Goal: Transaction & Acquisition: Purchase product/service

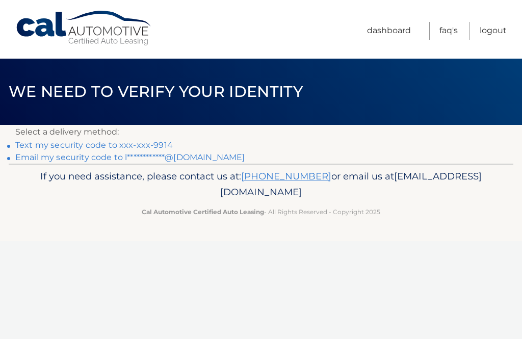
click at [152, 142] on link "Text my security code to xxx-xxx-9914" at bounding box center [94, 145] width 158 height 10
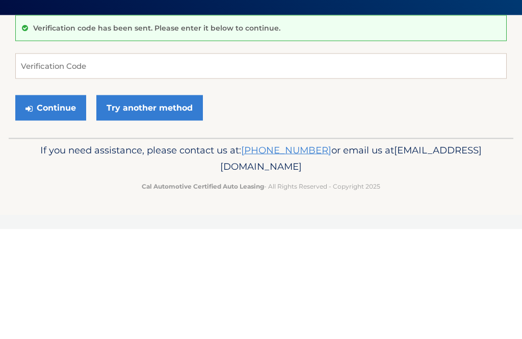
scroll to position [110, 0]
click at [40, 163] on input "Verification Code" at bounding box center [260, 175] width 491 height 25
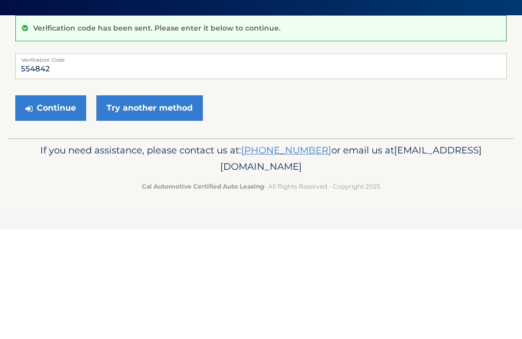
type input "554842"
click at [58, 205] on button "Continue" at bounding box center [50, 217] width 71 height 25
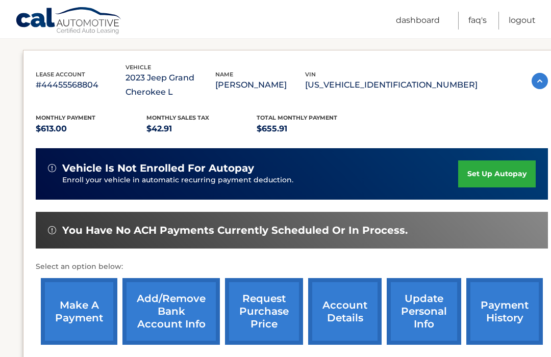
scroll to position [162, 0]
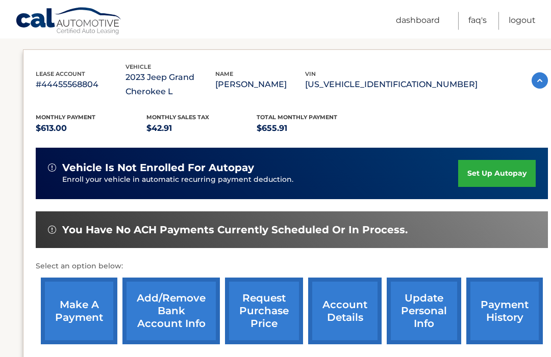
click at [80, 304] on link "make a payment" at bounding box center [79, 311] width 76 height 67
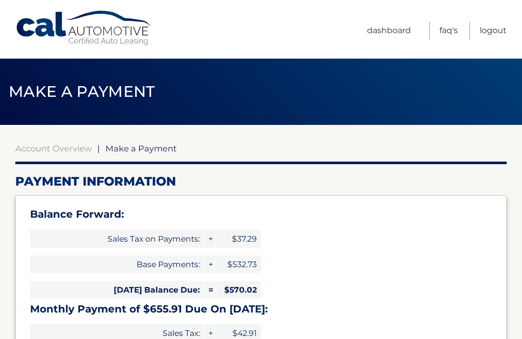
select select "MGJjMTliMmItZDg2Yi00ZTZhLTk4NDQtZGNiN2RiMDUwNzY2"
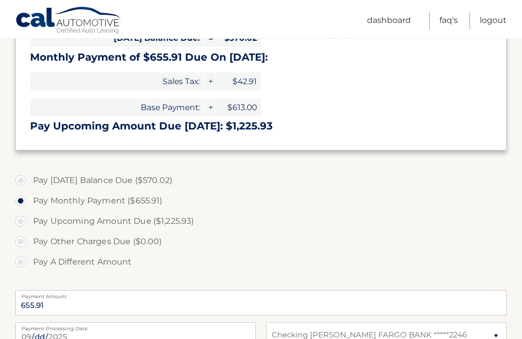
scroll to position [266, 0]
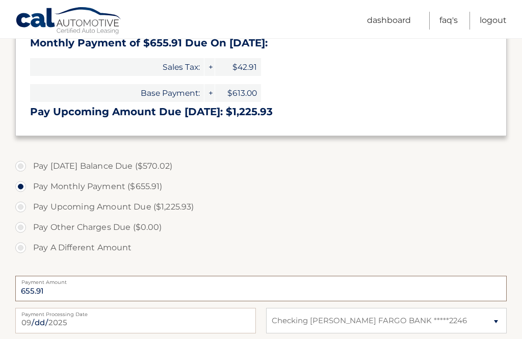
click at [66, 286] on input "655.91" at bounding box center [260, 288] width 491 height 25
click at [20, 248] on label "Pay A Different Amount" at bounding box center [260, 248] width 491 height 20
click at [20, 248] on input "Pay A Different Amount" at bounding box center [24, 246] width 10 height 16
radio input "true"
click at [96, 284] on input "Payment Amount" at bounding box center [260, 288] width 491 height 25
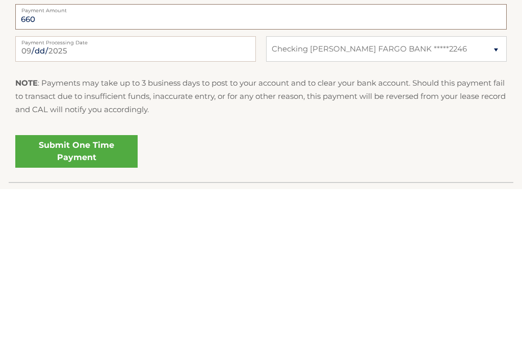
scroll to position [388, 0]
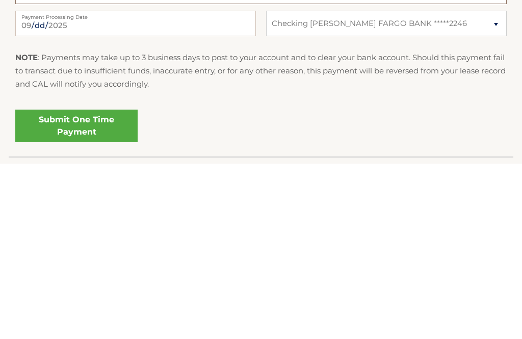
type input "660"
click at [107, 285] on link "Submit One Time Payment" at bounding box center [76, 301] width 122 height 33
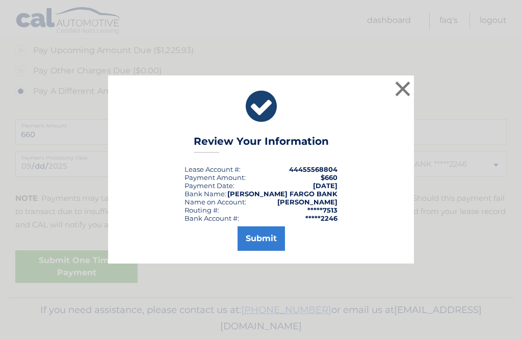
click at [266, 251] on button "Submit" at bounding box center [261, 238] width 47 height 24
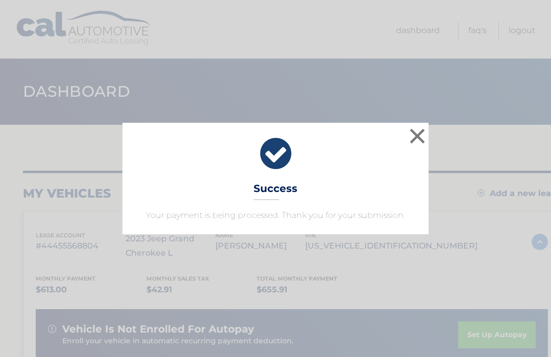
click at [418, 132] on button "×" at bounding box center [417, 136] width 20 height 20
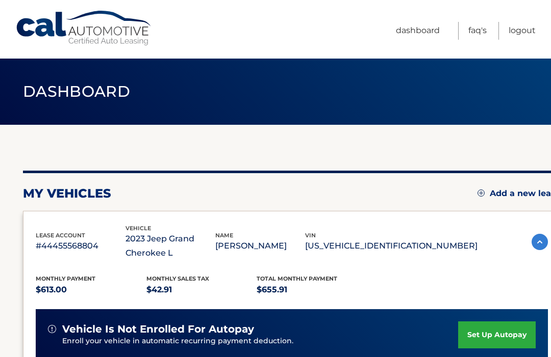
click at [527, 25] on link "Logout" at bounding box center [521, 31] width 27 height 18
